Goal: Task Accomplishment & Management: Manage account settings

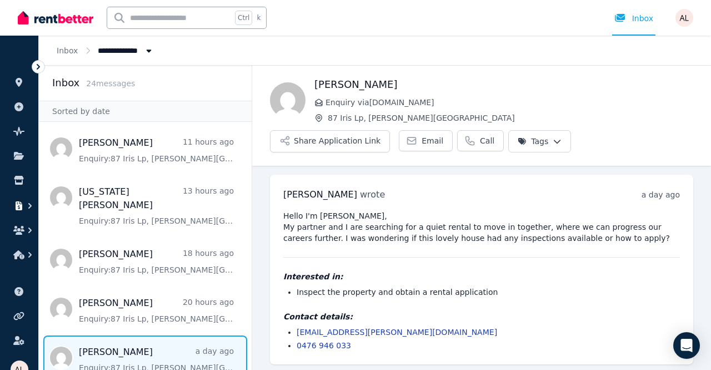
scroll to position [2, 0]
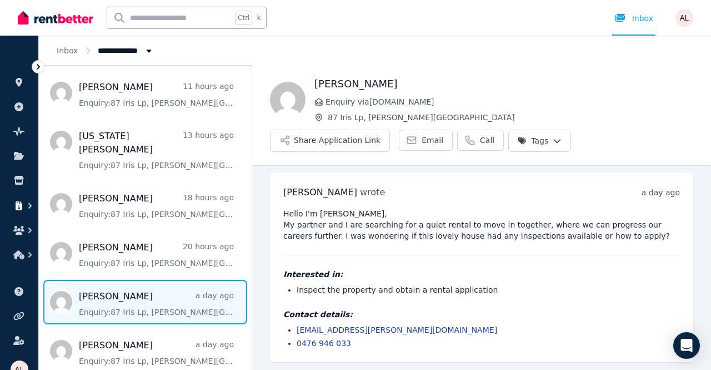
click at [21, 211] on button "button" at bounding box center [19, 206] width 21 height 20
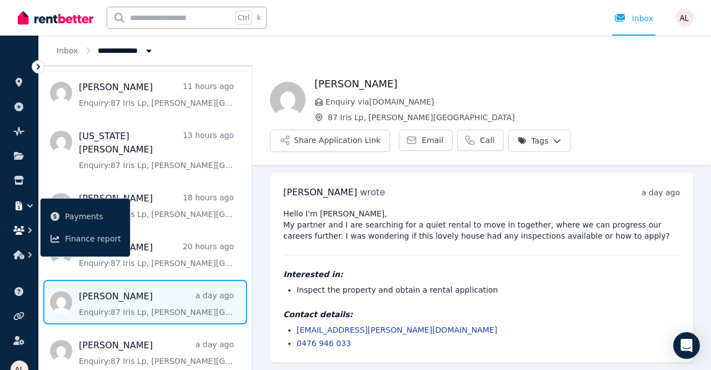
click at [16, 232] on icon "button" at bounding box center [18, 230] width 11 height 9
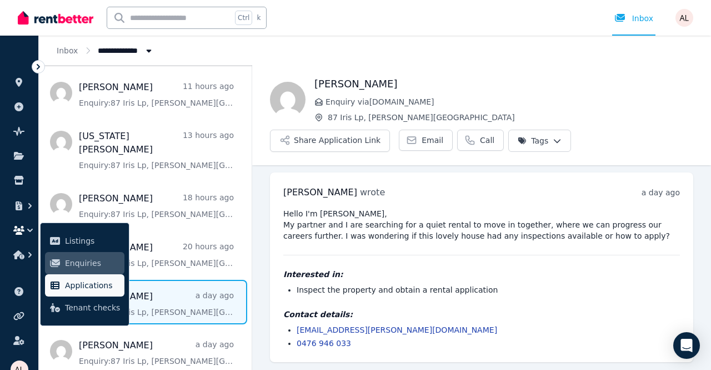
click at [79, 292] on link "Applications" at bounding box center [84, 285] width 79 height 22
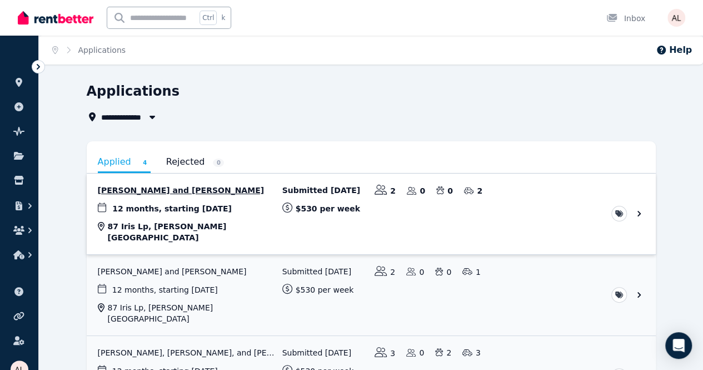
click at [128, 187] on link "View application: Phoebe Howard and Mitchell Colson" at bounding box center [371, 213] width 569 height 81
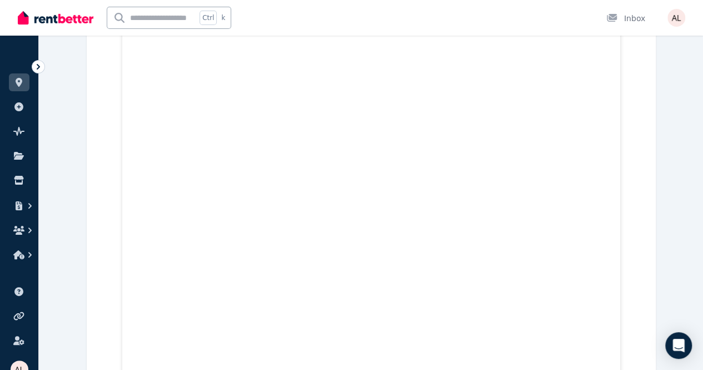
scroll to position [20098, 0]
click at [14, 213] on button "button" at bounding box center [19, 206] width 21 height 20
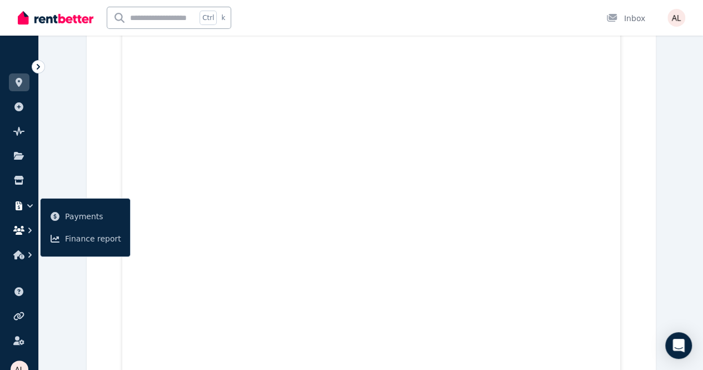
click at [18, 228] on icon "button" at bounding box center [18, 230] width 11 height 9
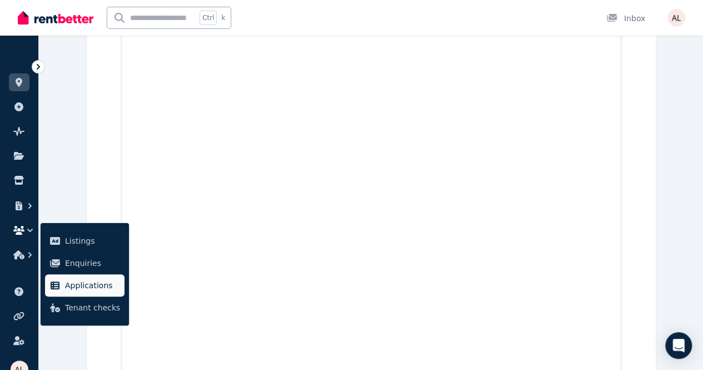
click at [82, 289] on span "Applications" at bounding box center [92, 284] width 55 height 13
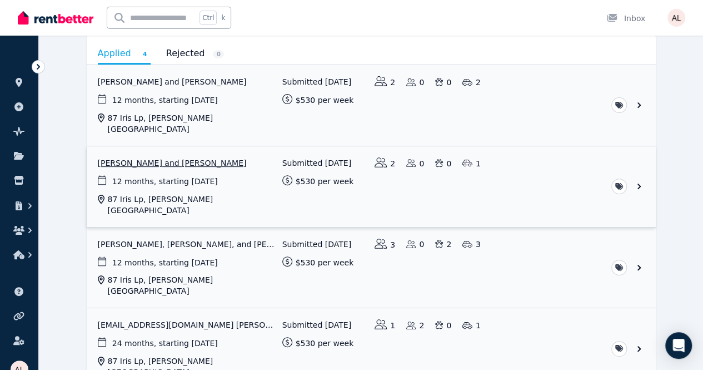
scroll to position [111, 0]
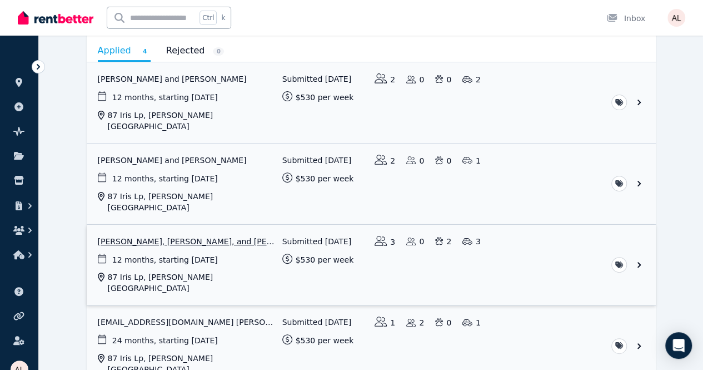
click at [656, 233] on link "View application: Karla Thorpe, Andrew Thurrowgood, and Ebony Corless" at bounding box center [371, 265] width 569 height 81
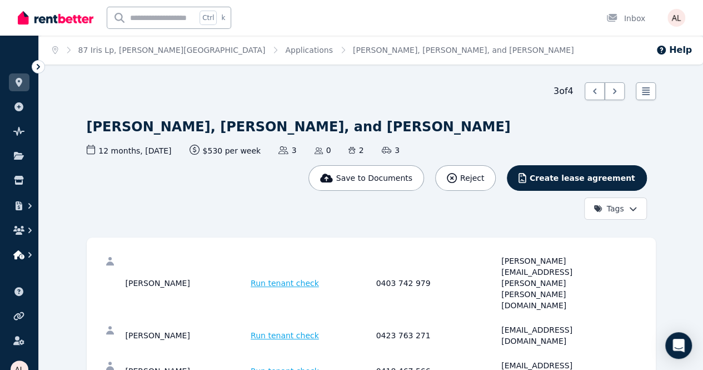
click at [17, 260] on button "button" at bounding box center [19, 255] width 21 height 20
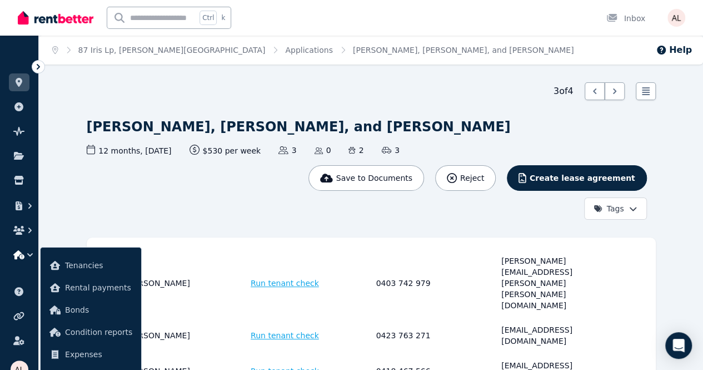
click at [23, 240] on li at bounding box center [19, 231] width 21 height 22
click at [23, 232] on icon "button" at bounding box center [18, 230] width 11 height 9
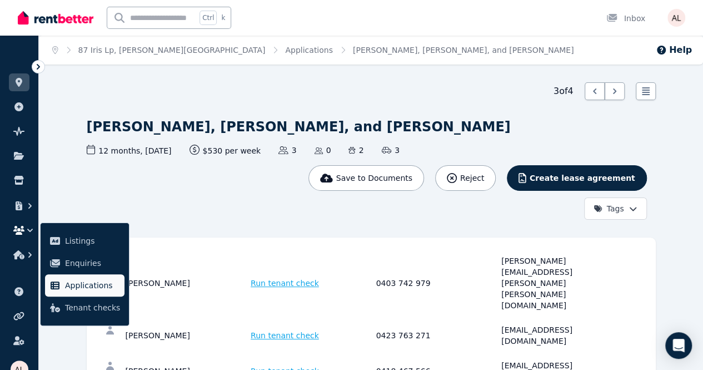
click at [79, 283] on span "Applications" at bounding box center [92, 284] width 55 height 13
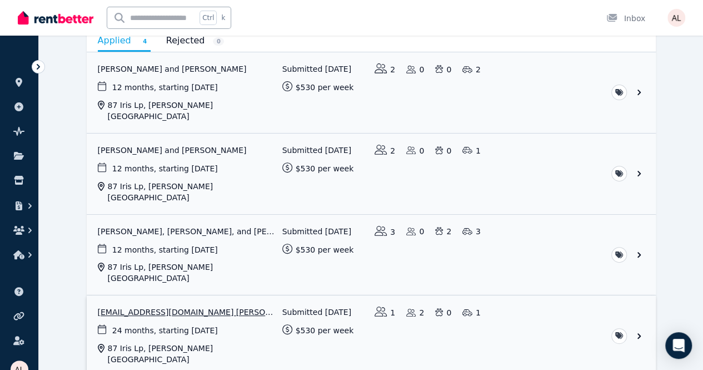
scroll to position [138, 0]
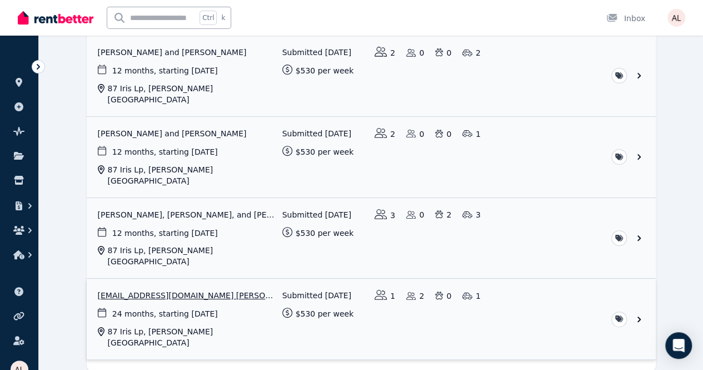
click at [656, 278] on link "View application: Leannawhittenham_@hotmail.com Whittenham" at bounding box center [371, 318] width 569 height 81
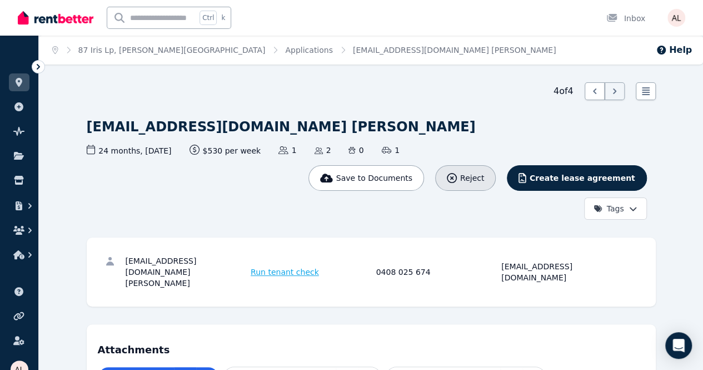
click at [496, 165] on button "Reject" at bounding box center [465, 178] width 61 height 26
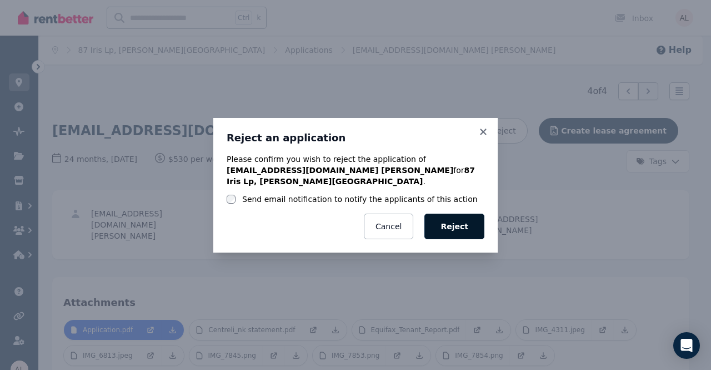
click at [459, 226] on button "Reject" at bounding box center [455, 226] width 60 height 26
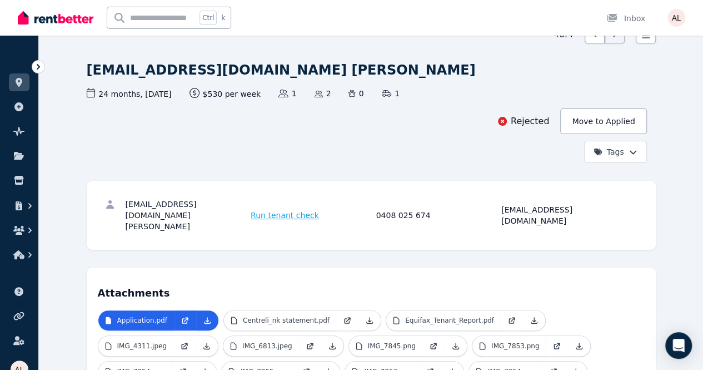
scroll to position [56, 0]
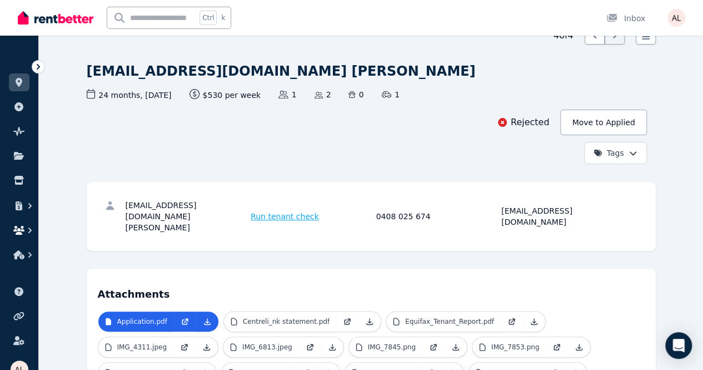
click at [26, 232] on icon "button" at bounding box center [29, 230] width 11 height 11
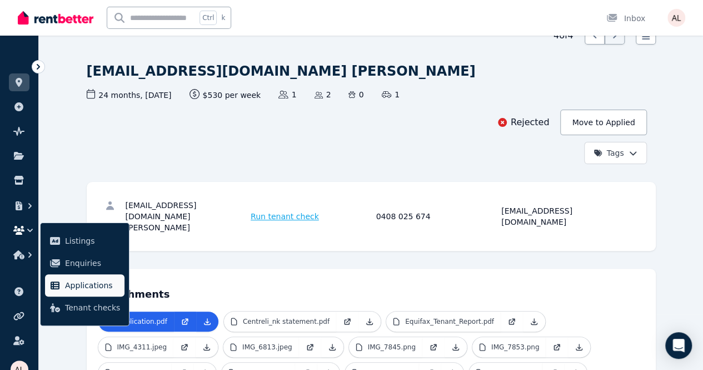
click at [76, 285] on span "Applications" at bounding box center [92, 284] width 55 height 13
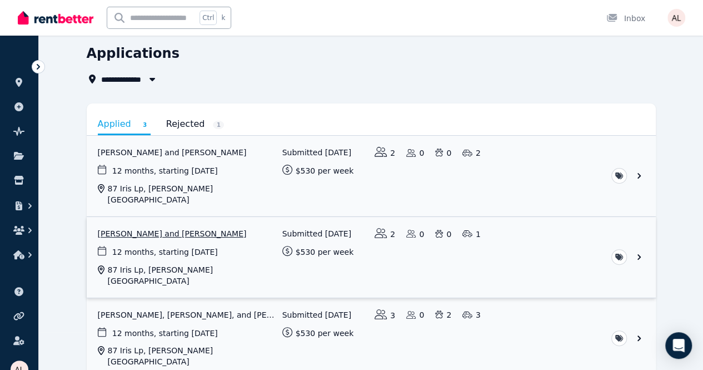
scroll to position [69, 0]
